Goal: Information Seeking & Learning: Learn about a topic

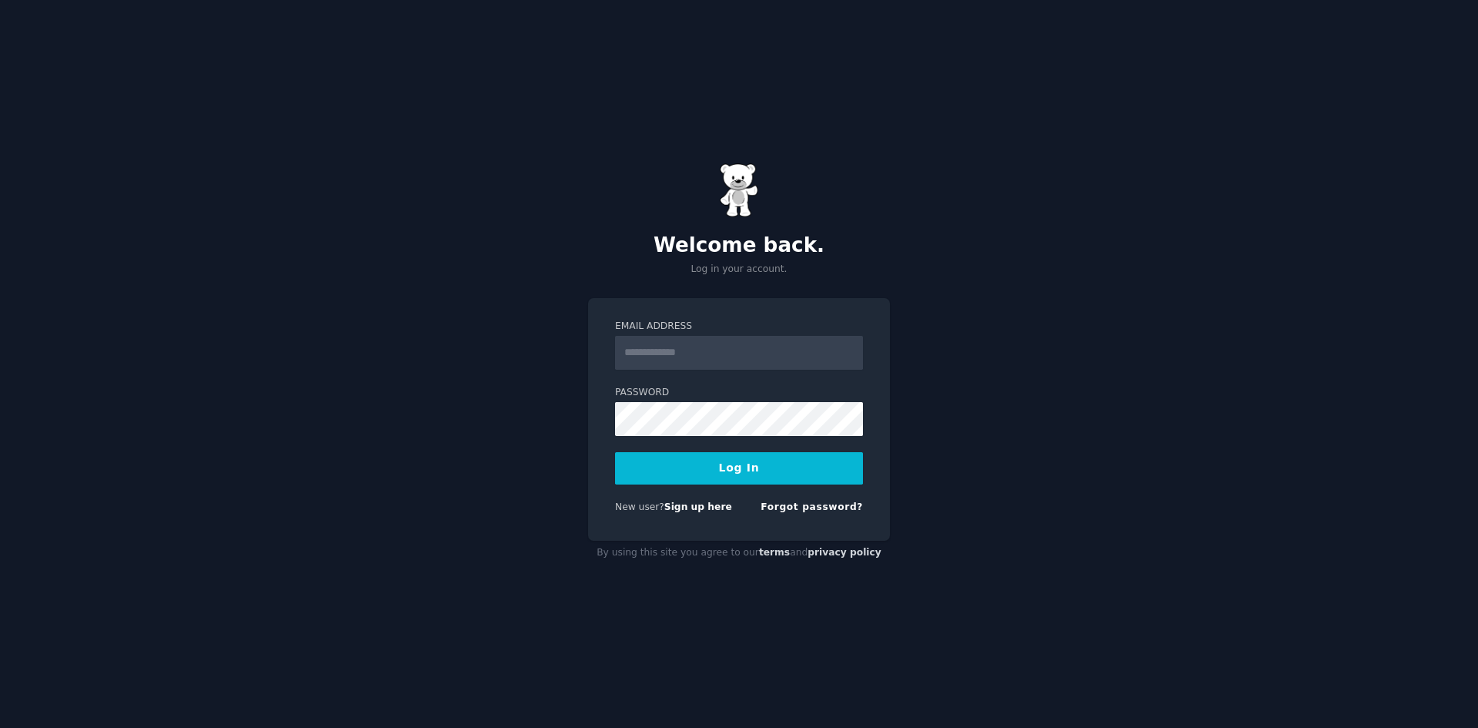
click at [663, 354] on input "Email Address" at bounding box center [739, 353] width 248 height 34
type input "**********"
click at [745, 475] on button "Log In" at bounding box center [739, 468] width 248 height 32
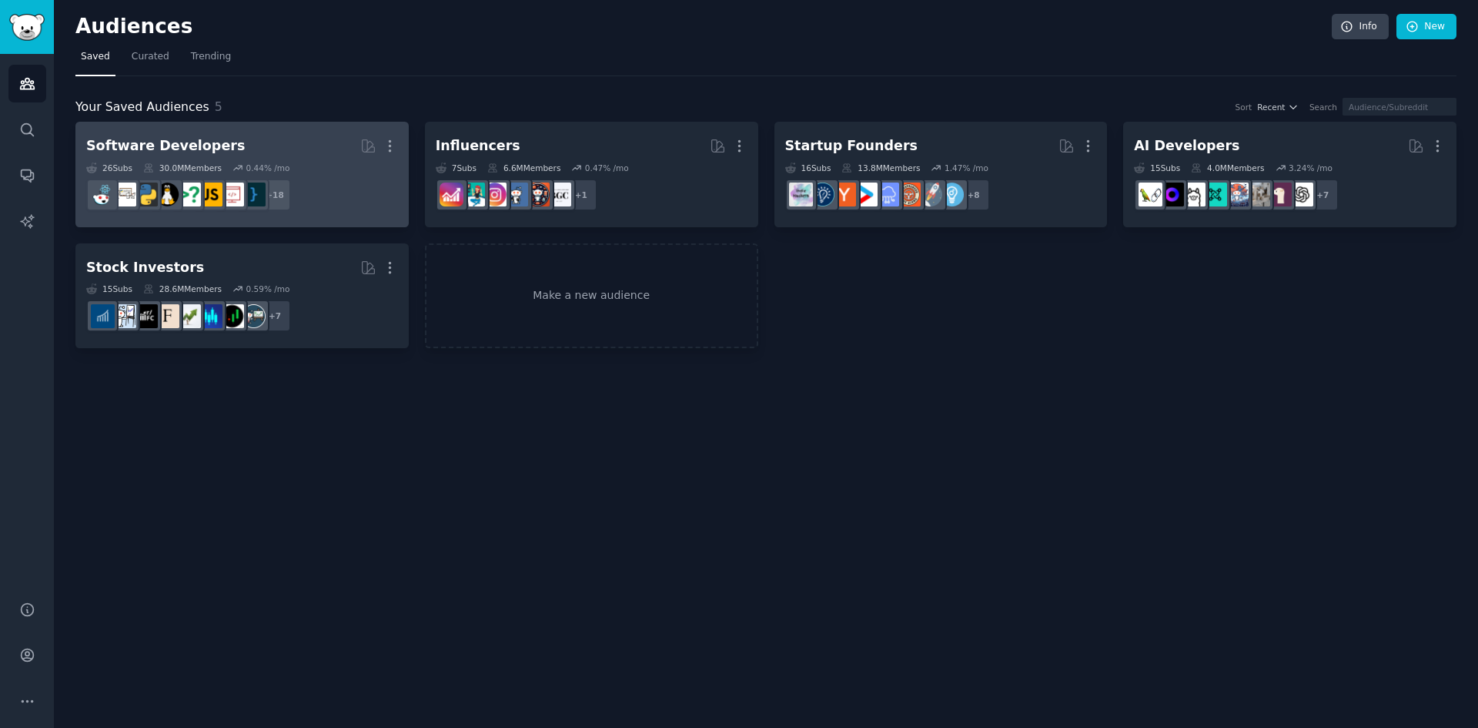
click at [169, 149] on div "Software Developers" at bounding box center [165, 145] width 159 height 19
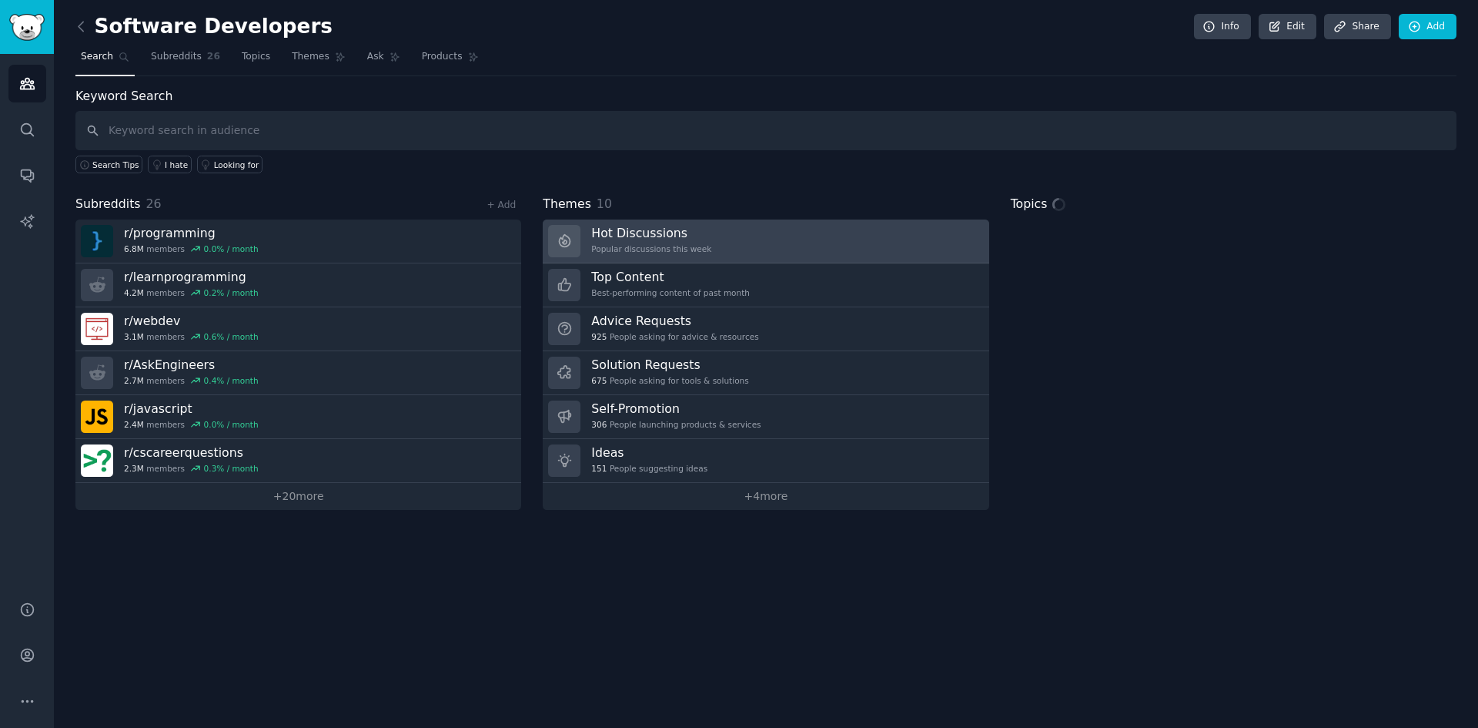
click at [664, 232] on h3 "Hot Discussions" at bounding box center [651, 233] width 120 height 16
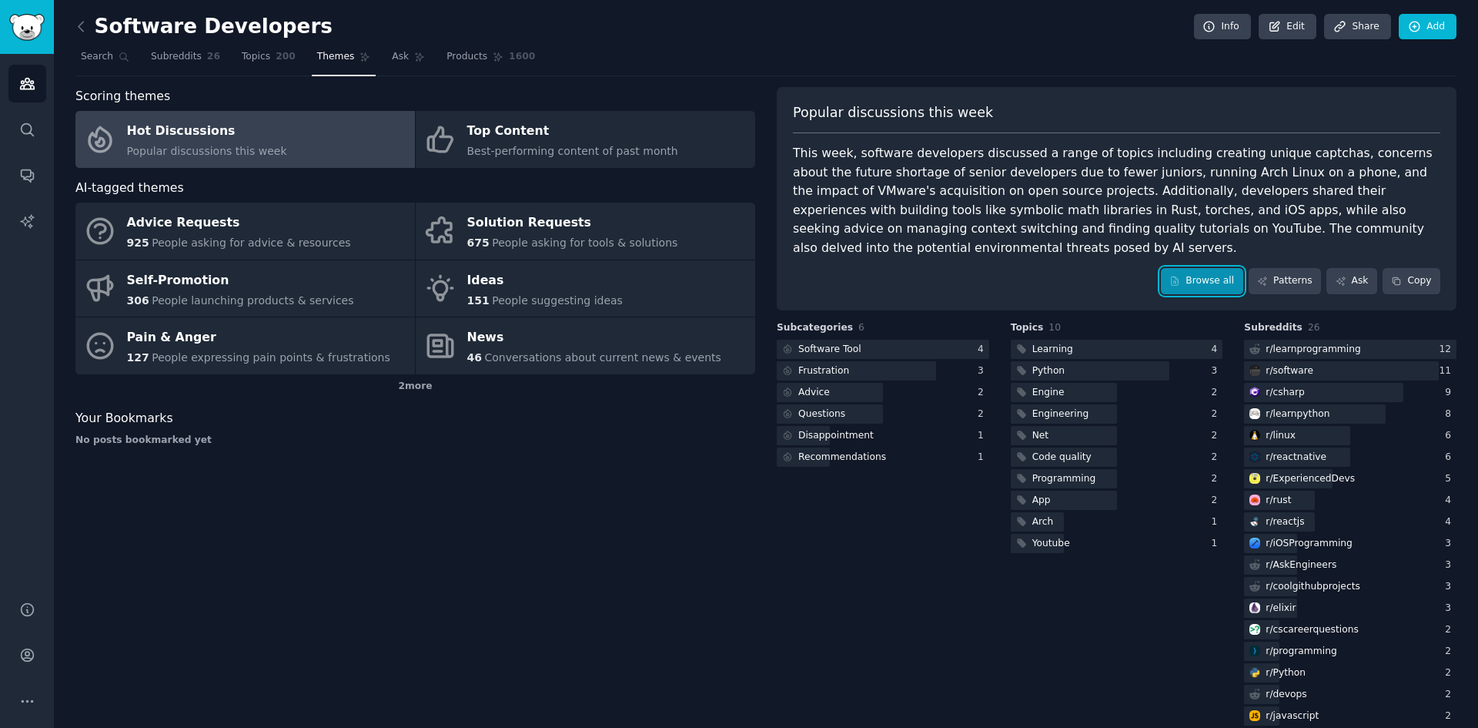
click at [1222, 268] on link "Browse all" at bounding box center [1202, 281] width 82 height 26
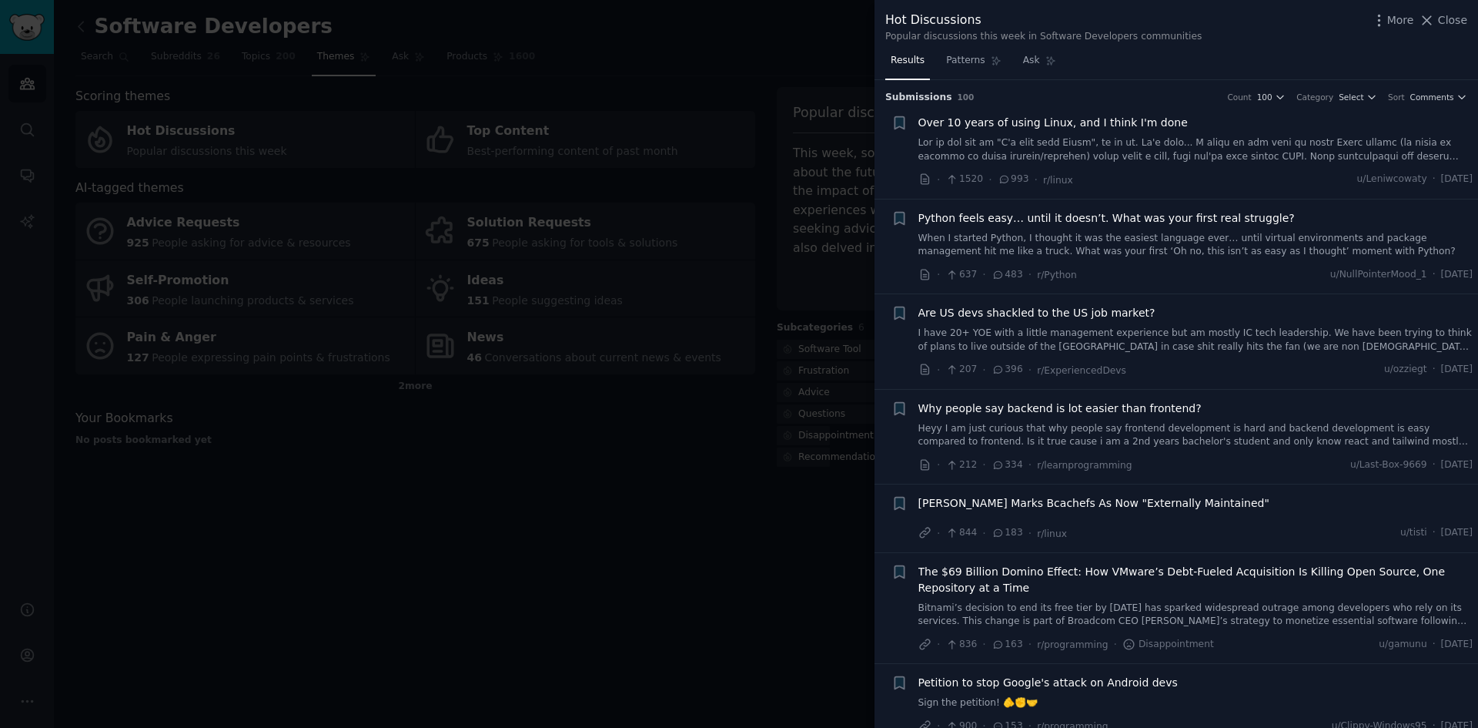
click at [1196, 346] on link "I have 20+ YOE with a little management experience but am mostly IC tech leader…" at bounding box center [1195, 339] width 555 height 27
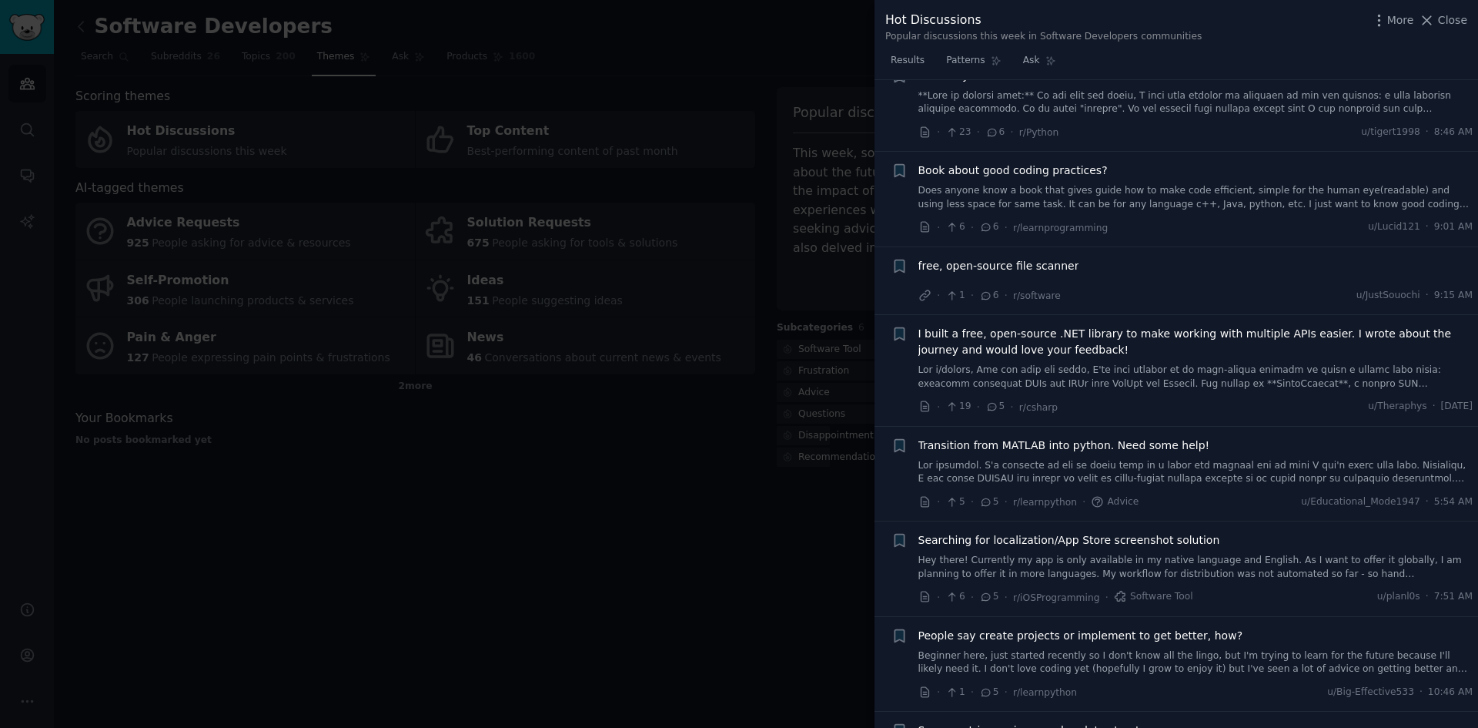
scroll to position [4086, 0]
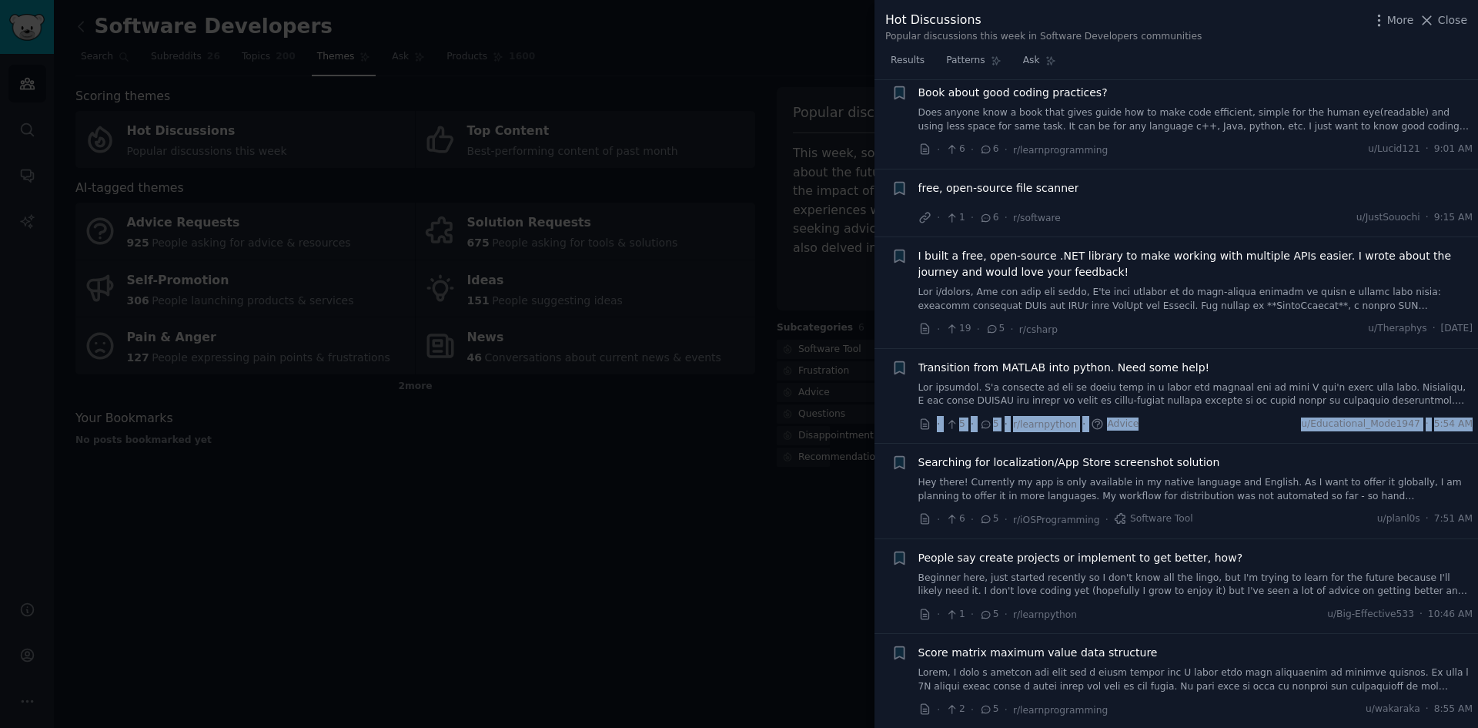
drag, startPoint x: 1473, startPoint y: 386, endPoint x: 1470, endPoint y: 400, distance: 14.9
click at [1470, 400] on li "+ Transition from MATLAB into python. Need some help! · 5 · 5 · r/learnpython ·…" at bounding box center [1177, 396] width 604 height 95
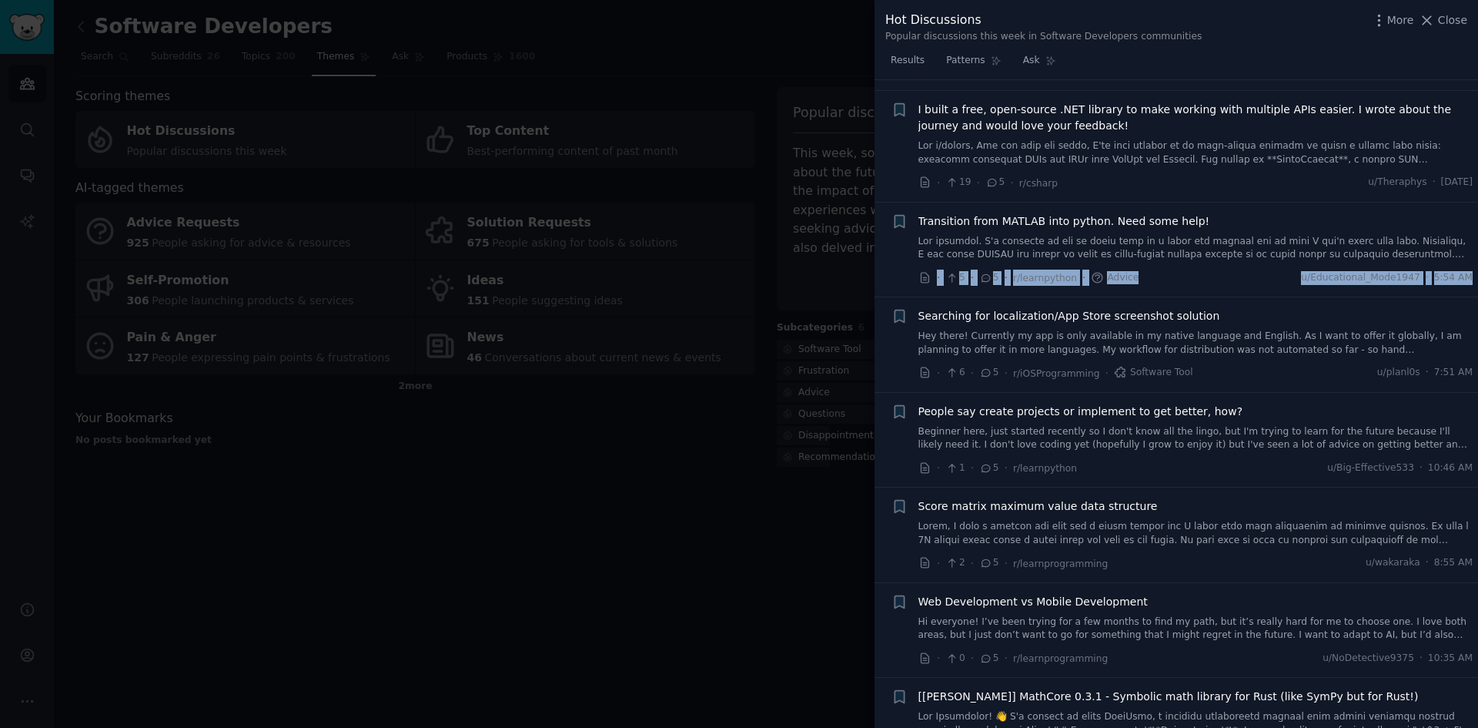
scroll to position [4266, 0]
